Goal: Transaction & Acquisition: Purchase product/service

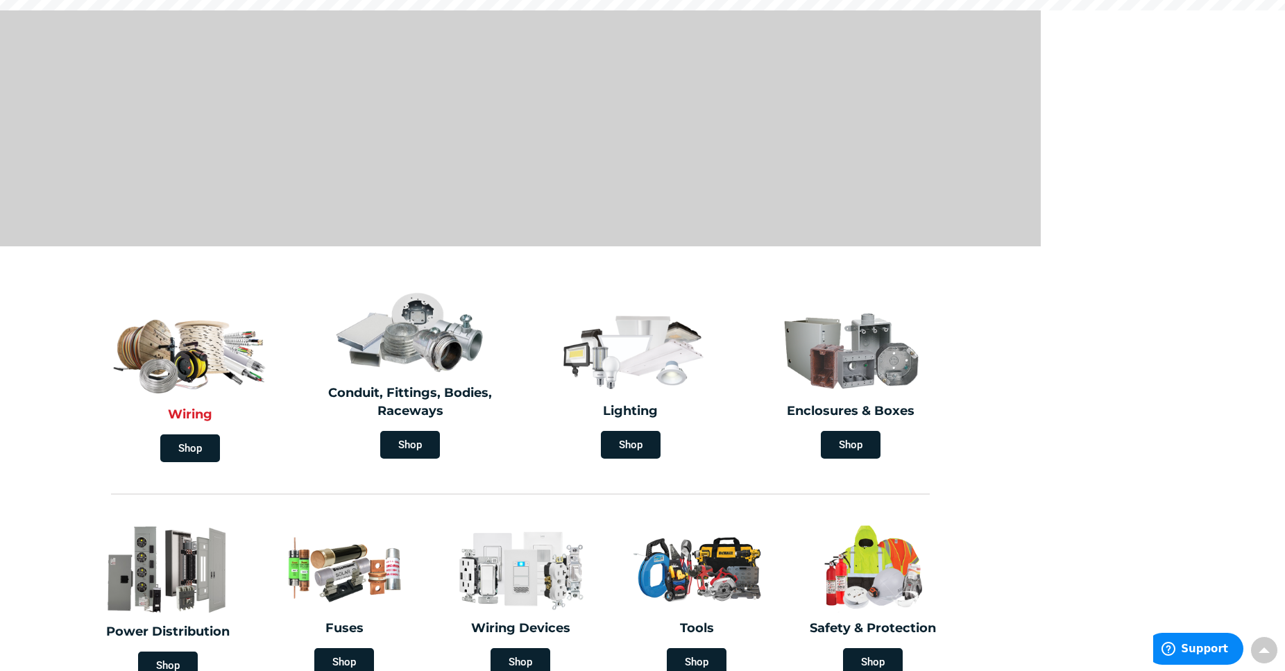
click at [186, 366] on section "Wiring Shop Conduit, Fittings, Bodies, Raceways Shop Lighting Shop Enclosures &…" at bounding box center [520, 375] width 1040 height 188
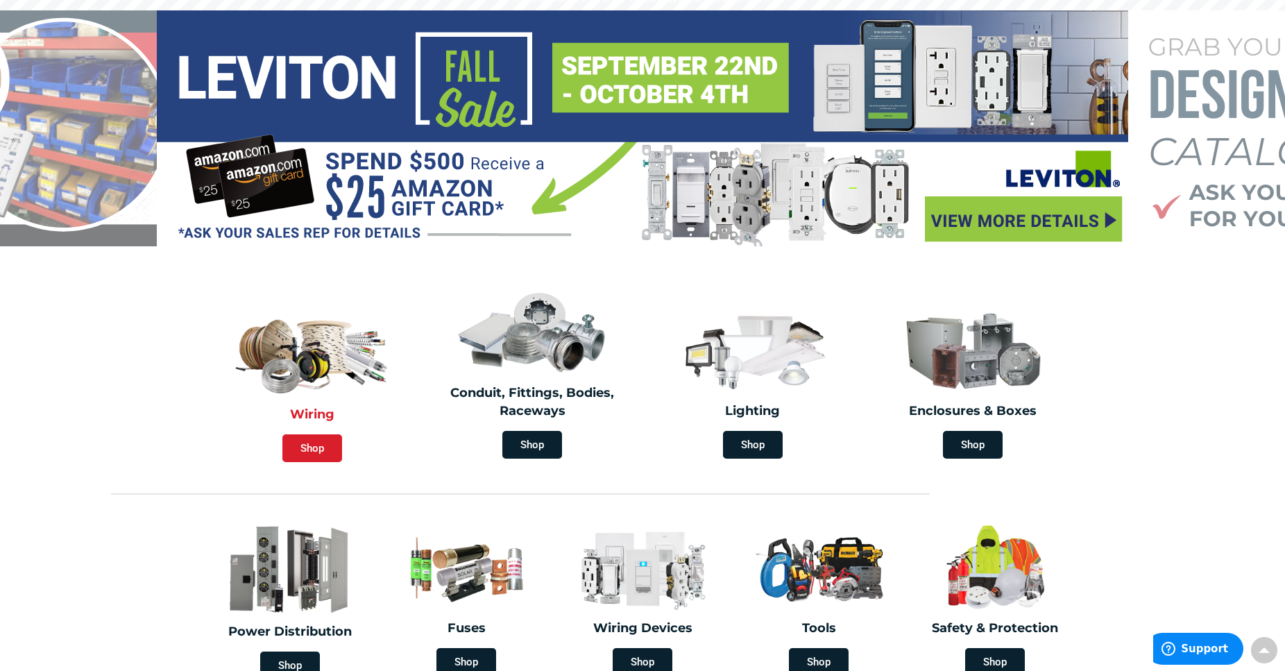
click at [296, 450] on span "Shop" at bounding box center [312, 448] width 60 height 28
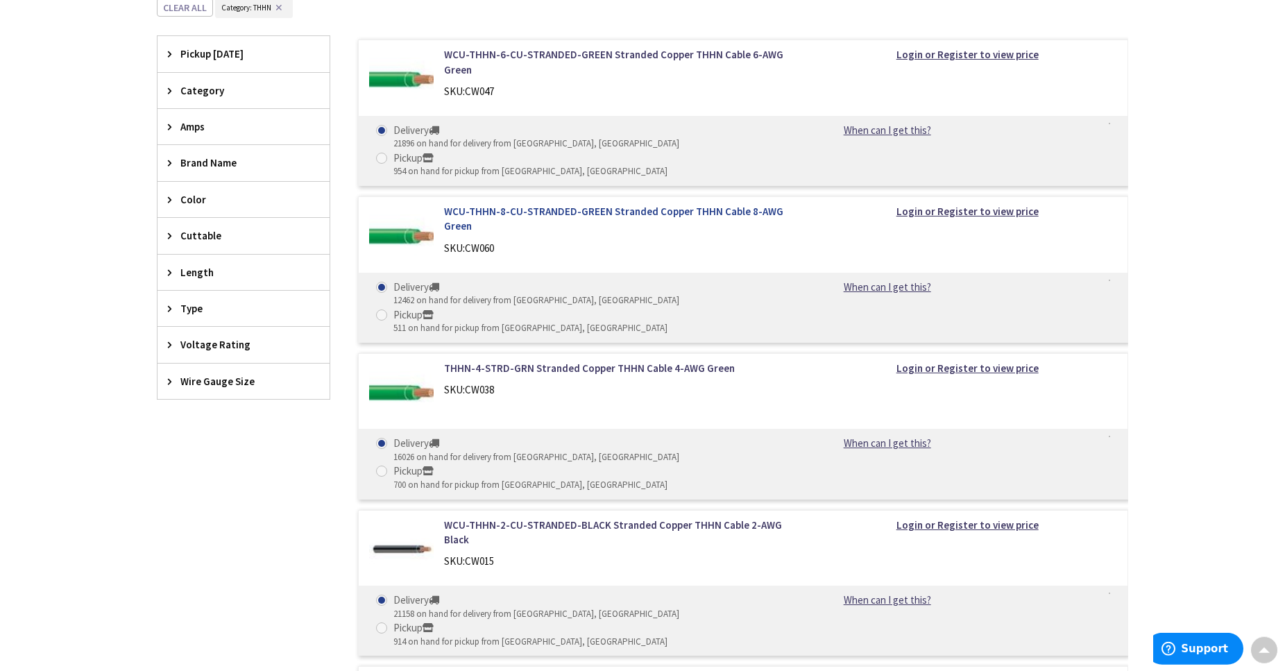
scroll to position [488, 0]
click at [172, 277] on icon at bounding box center [173, 274] width 10 height 10
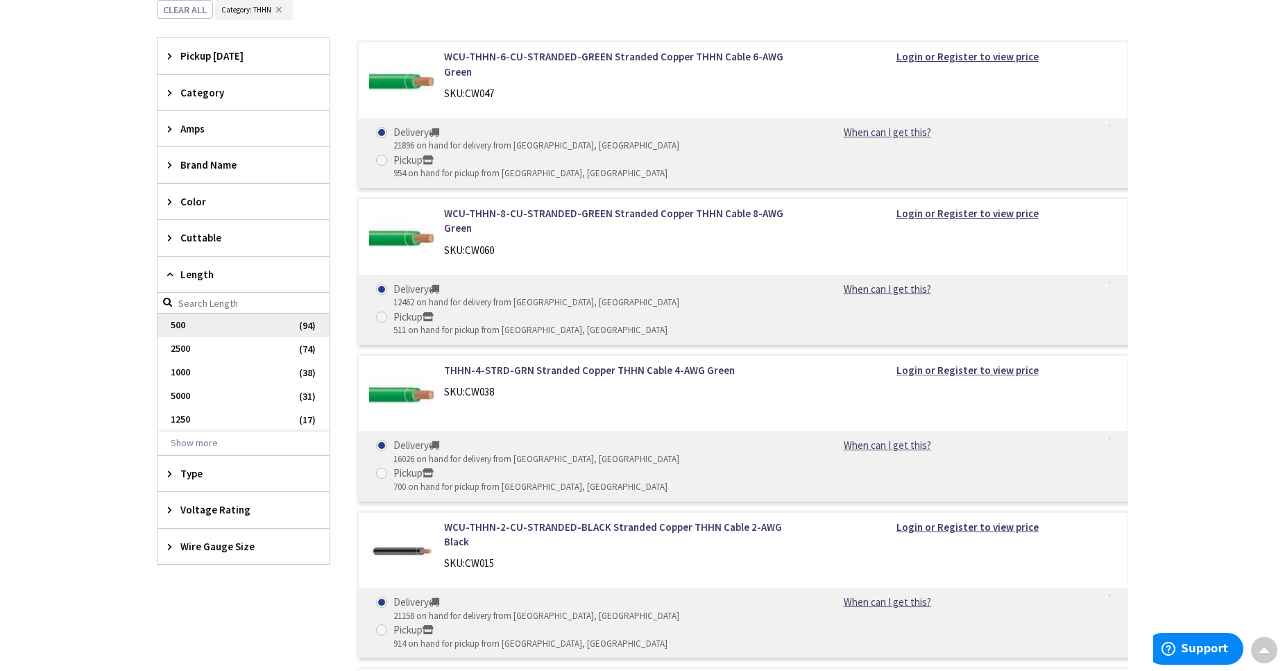
click at [191, 328] on span "500" at bounding box center [243, 326] width 172 height 24
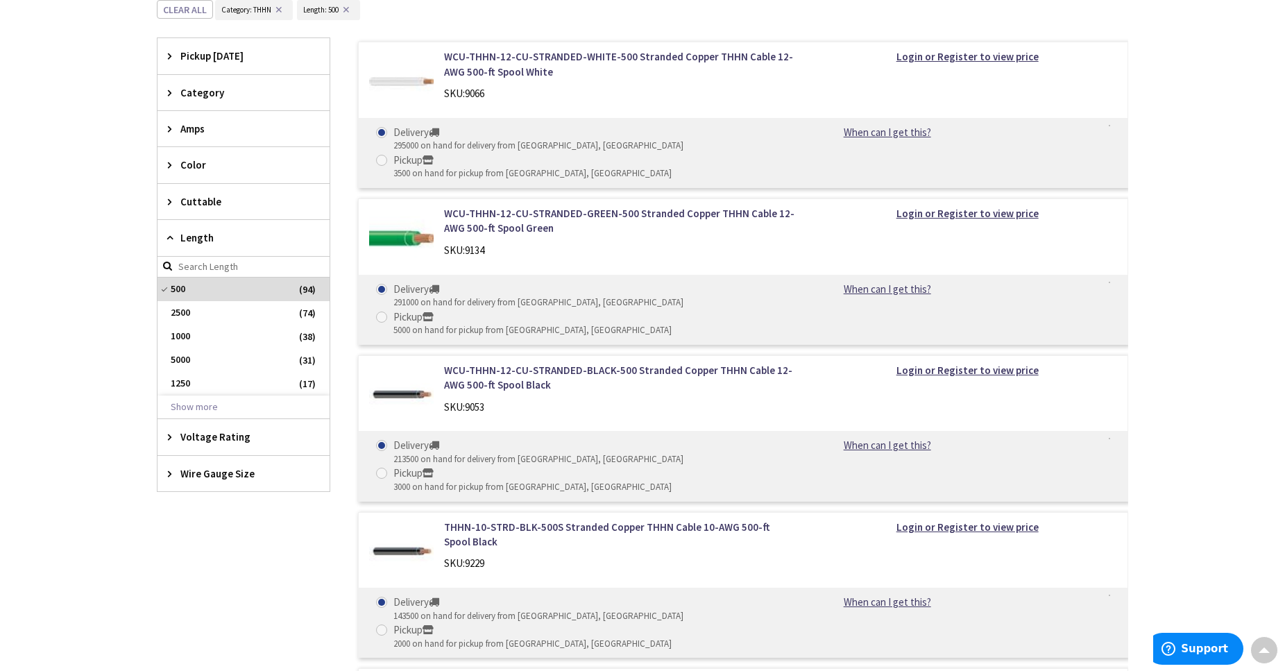
click at [207, 470] on span "Wire Gauge Size" at bounding box center [236, 473] width 113 height 15
click at [199, 571] on span "10 AWG" at bounding box center [243, 572] width 172 height 24
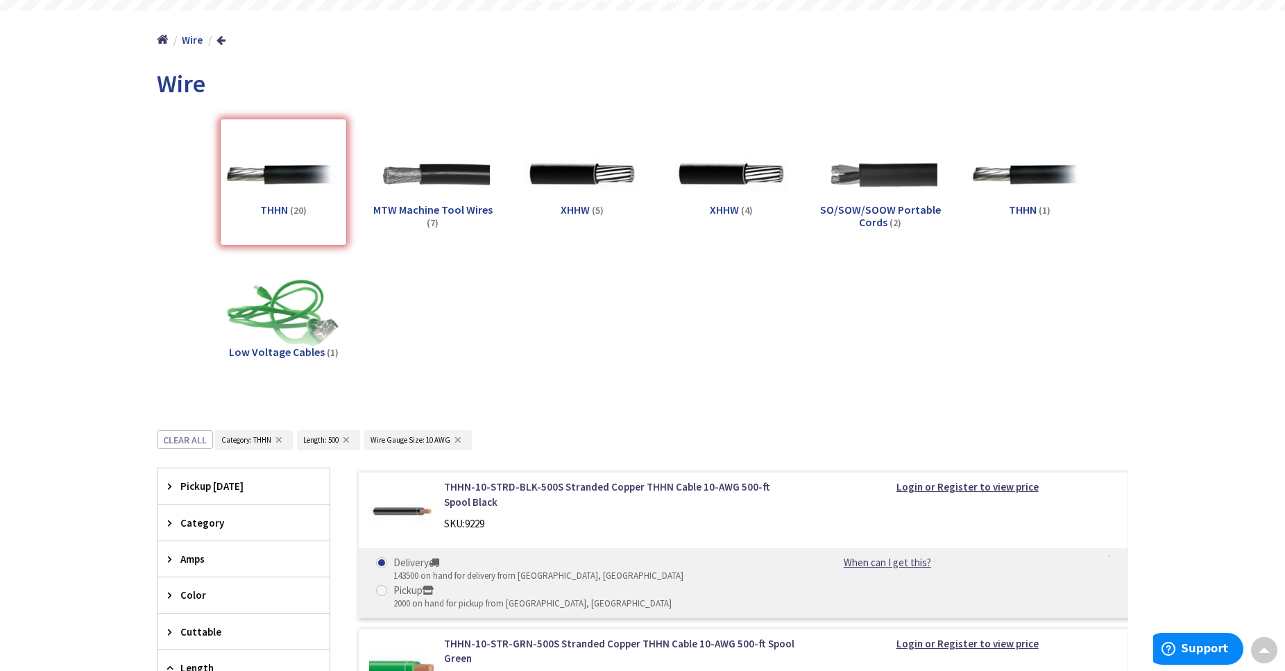
scroll to position [0, 0]
